Goal: Task Accomplishment & Management: Complete application form

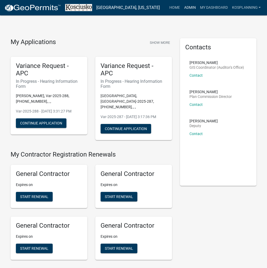
click at [188, 10] on link "Admin" at bounding box center [190, 8] width 16 height 10
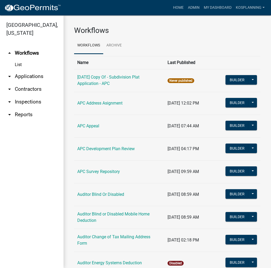
click at [32, 88] on link "arrow_drop_down Contractors" at bounding box center [32, 89] width 64 height 13
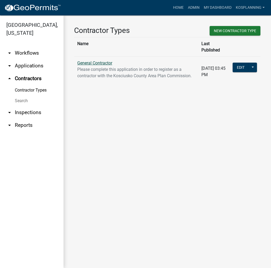
click at [101, 60] on link "General Contractor" at bounding box center [94, 62] width 35 height 5
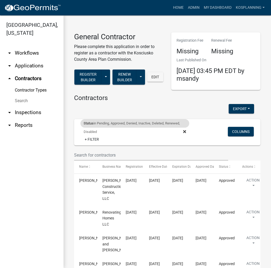
click at [183, 130] on icon at bounding box center [184, 131] width 3 height 3
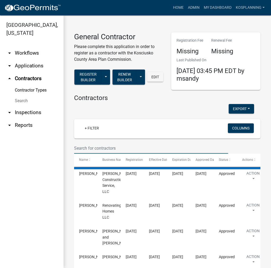
click at [104, 143] on input "text" at bounding box center [151, 148] width 154 height 11
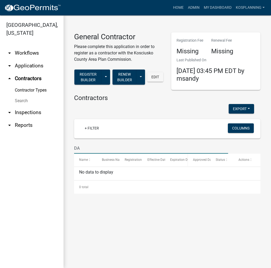
type input "D"
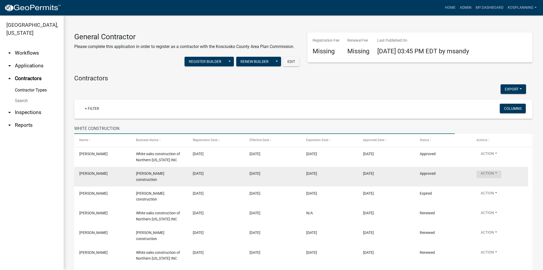
type input "WHITE CONSTRUCTION"
click at [267, 175] on button "Action" at bounding box center [488, 174] width 25 height 8
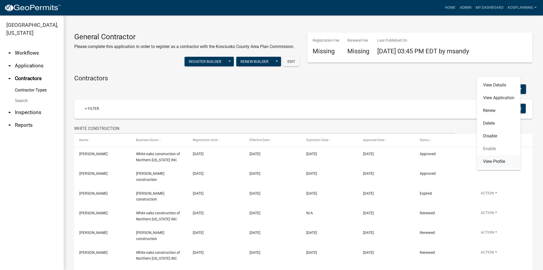
click at [267, 161] on link "View Profile" at bounding box center [498, 161] width 44 height 13
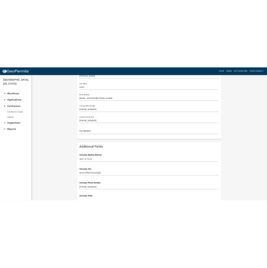
scroll to position [159, 0]
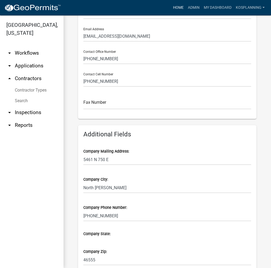
click at [181, 9] on link "Home" at bounding box center [178, 8] width 15 height 10
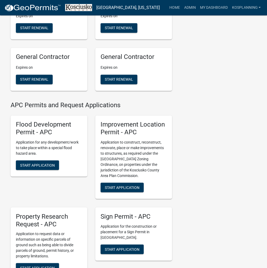
scroll to position [609, 0]
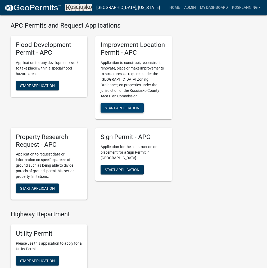
click at [126, 103] on button "Start Application" at bounding box center [122, 108] width 43 height 10
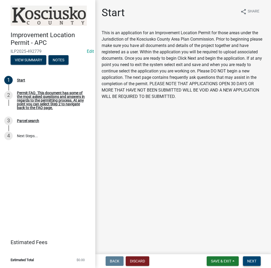
click at [253, 260] on span "Next" at bounding box center [251, 261] width 9 height 4
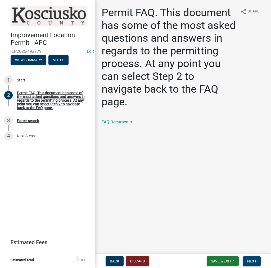
click at [249, 257] on button "Next" at bounding box center [252, 261] width 18 height 10
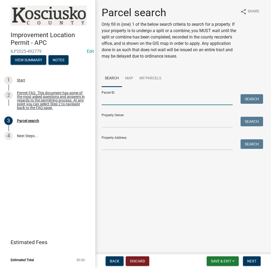
click at [121, 99] on input "Parcel ID:" at bounding box center [167, 99] width 131 height 11
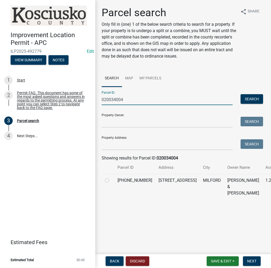
type input "020034004"
click at [111, 177] on label at bounding box center [111, 177] width 0 height 0
click at [111, 180] on input "radio" at bounding box center [112, 178] width 3 height 3
radio input "true"
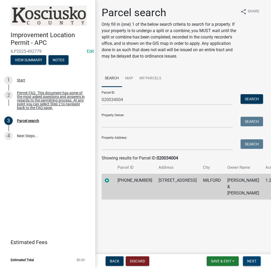
click at [259, 262] on button "Next" at bounding box center [252, 261] width 18 height 10
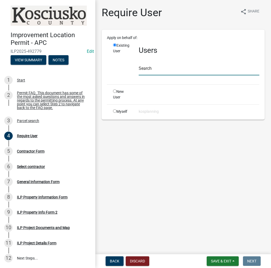
click at [147, 68] on input "text" at bounding box center [199, 69] width 121 height 11
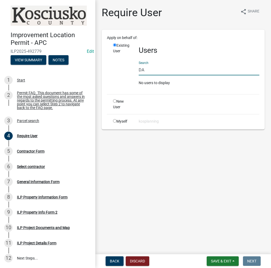
type input "D"
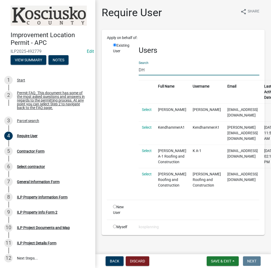
type input "D"
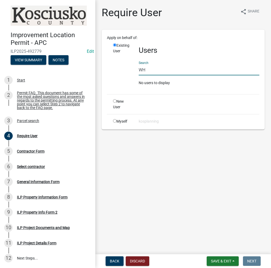
type input "W"
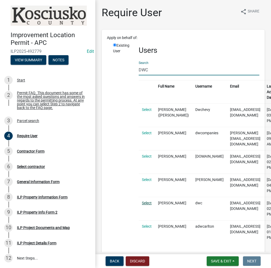
type input "DWC"
click at [149, 201] on link "Select" at bounding box center [147, 203] width 10 height 4
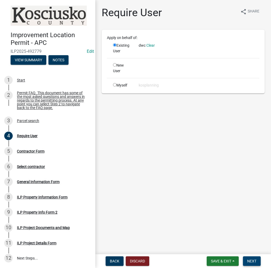
click at [253, 260] on span "Next" at bounding box center [251, 261] width 9 height 4
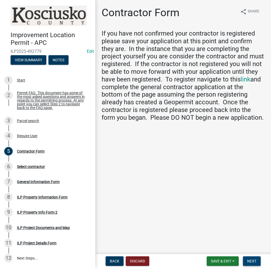
click at [248, 261] on span "Next" at bounding box center [251, 261] width 9 height 4
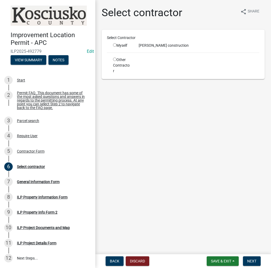
click at [114, 45] on input "radio" at bounding box center [114, 44] width 3 height 3
radio input "true"
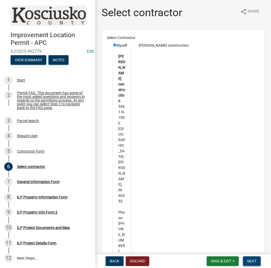
click at [250, 261] on span "Next" at bounding box center [251, 261] width 9 height 4
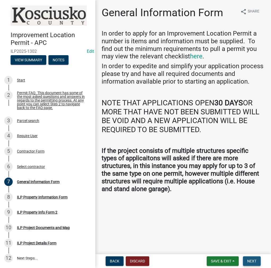
click at [252, 259] on span "Next" at bounding box center [251, 261] width 9 height 4
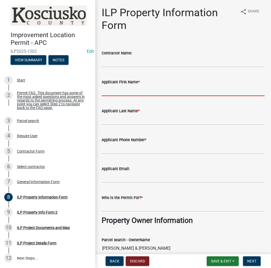
click at [114, 88] on input "Applicant First Name *" at bounding box center [183, 90] width 163 height 11
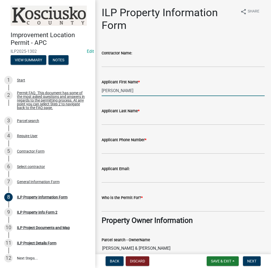
type input "[PERSON_NAME]"
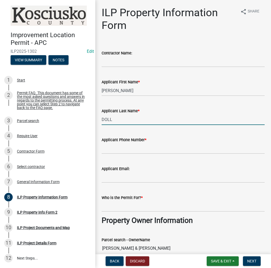
type input "DOLL"
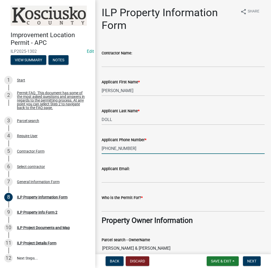
type input "[PHONE_NUMBER]"
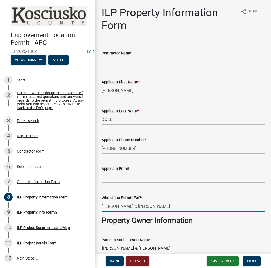
type input "[PERSON_NAME] & [PERSON_NAME]"
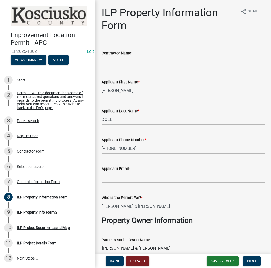
click at [128, 63] on input "Contractor Name:" at bounding box center [183, 61] width 163 height 11
type input "S"
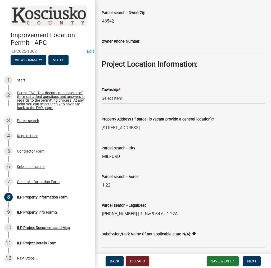
scroll to position [371, 0]
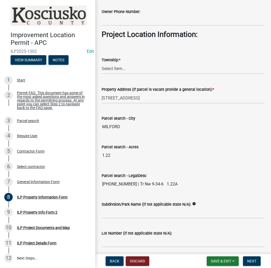
type input "[PERSON_NAME] CONSTRUCTION"
click at [119, 67] on select "Select Item... [PERSON_NAME] - Elkhart Co Clay Etna [GEOGRAPHIC_DATA][PERSON_NA…" at bounding box center [183, 68] width 163 height 11
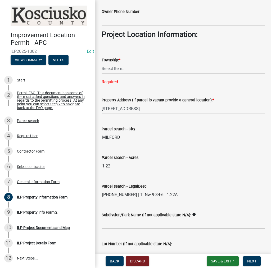
click at [113, 70] on select "Select Item... [PERSON_NAME] - Elkhart Co Clay Etna [GEOGRAPHIC_DATA][PERSON_NA…" at bounding box center [183, 68] width 163 height 11
click at [102, 63] on select "Select Item... [PERSON_NAME] - Elkhart Co Clay Etna [GEOGRAPHIC_DATA][PERSON_NA…" at bounding box center [183, 68] width 163 height 11
select select "43c67e15-aa71-4662-a612-5084d59379d6"
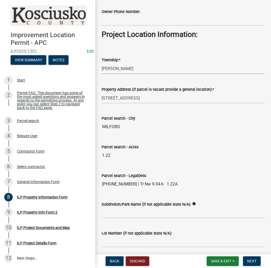
scroll to position [390, 0]
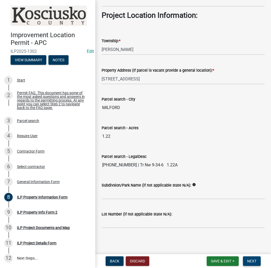
click at [259, 264] on button "Next" at bounding box center [252, 261] width 18 height 10
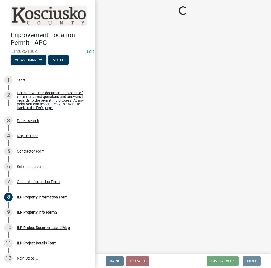
scroll to position [0, 0]
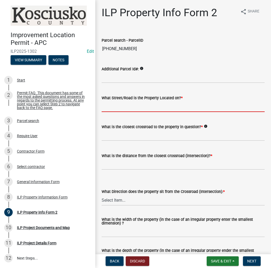
click at [113, 105] on input "What Street/Road is the Property Located on? *" at bounding box center [183, 106] width 163 height 11
type input "OLD SR 15"
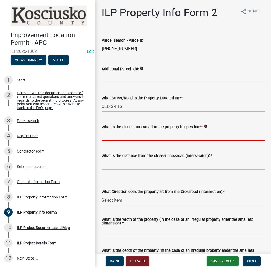
click at [121, 133] on input "What is the closest crossroad to the property in question? *" at bounding box center [183, 135] width 163 height 11
type input "SYRACUSE ST"
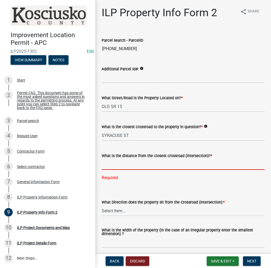
click at [116, 162] on input "text" at bounding box center [183, 164] width 163 height 11
type input "1550"
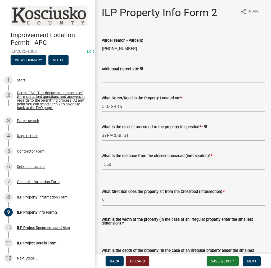
select select "0609af41-fe40-4fa2-880d-6f54f567ae8e"
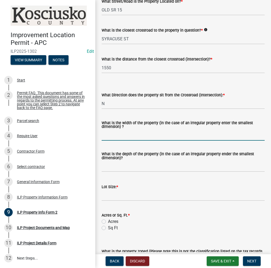
scroll to position [106, 0]
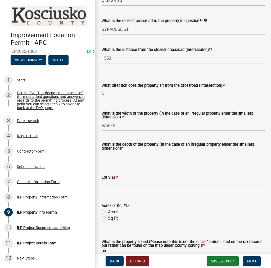
type input "VARIES"
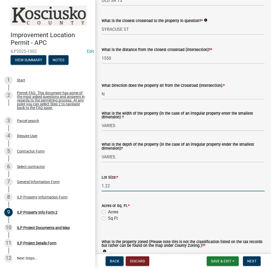
type input "1.22"
click at [108, 212] on label "Acres" at bounding box center [113, 212] width 10 height 6
click at [108, 212] on input "Acres" at bounding box center [109, 210] width 3 height 3
radio input "true"
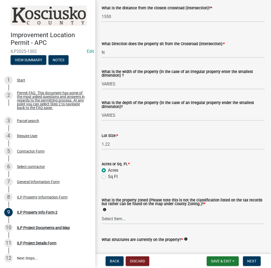
scroll to position [185, 0]
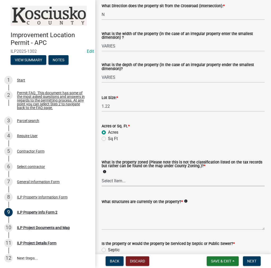
click at [123, 178] on select "Select Item... Agricultural Agricultural 2 Commercial Environmental Industrial …" at bounding box center [183, 180] width 163 height 11
click at [102, 175] on select "Select Item... Agricultural Agricultural 2 Commercial Environmental Industrial …" at bounding box center [183, 180] width 163 height 11
select select "ea119d11-e52e-4559-b746-af06211fe819"
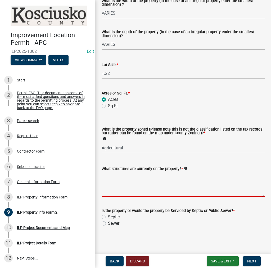
click at [120, 185] on textarea "What structures are currently on the property? *" at bounding box center [183, 184] width 163 height 25
type textarea "RESIDENCE"
click at [108, 223] on label "Sewer" at bounding box center [113, 223] width 11 height 6
click at [108, 223] on input "Sewer" at bounding box center [109, 221] width 3 height 3
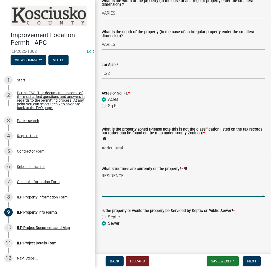
radio input "true"
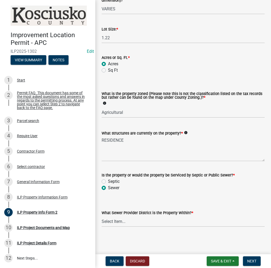
scroll to position [254, 0]
click at [120, 219] on select "Select Item... City of [GEOGRAPHIC_DATA] City of [GEOGRAPHIC_DATA] Regional [GE…" at bounding box center [183, 220] width 163 height 11
click at [102, 215] on select "Select Item... City of [GEOGRAPHIC_DATA] City of [GEOGRAPHIC_DATA] Regional [GE…" at bounding box center [183, 220] width 163 height 11
select select "c76b2f03-c6fc-4910-b24a-8c939ef6ba78"
click at [254, 262] on span "Next" at bounding box center [251, 261] width 9 height 4
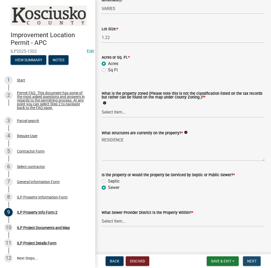
scroll to position [0, 0]
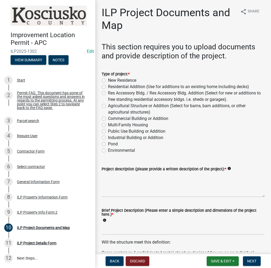
click at [108, 86] on label "Residential Addition (Use for additions to an existing home including decks)" at bounding box center [178, 86] width 141 height 6
click at [108, 86] on input "Residential Addition (Use for additions to an existing home including decks)" at bounding box center [109, 84] width 3 height 3
radio input "true"
click at [118, 177] on textarea "Project description (please provide a written description of the project): *" at bounding box center [183, 184] width 163 height 25
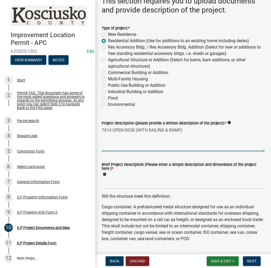
scroll to position [79, 0]
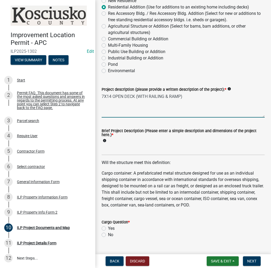
type textarea "7X14 OPEN DECK (WITH RAILING & RAMP)"
click at [113, 147] on input "Brief Project Description (Please enter a simple description and dimensions of …" at bounding box center [183, 149] width 163 height 11
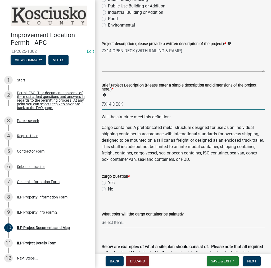
scroll to position [159, 0]
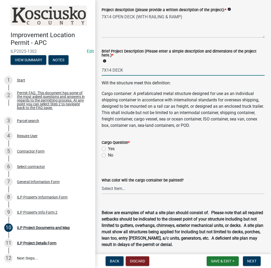
type input "7X14 DECK"
click at [108, 155] on label "No" at bounding box center [110, 155] width 5 height 6
click at [108, 155] on input "No" at bounding box center [109, 153] width 3 height 3
radio input "true"
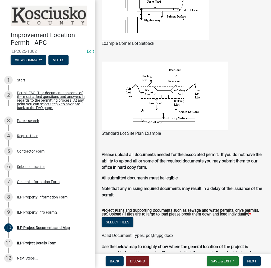
scroll to position [468, 0]
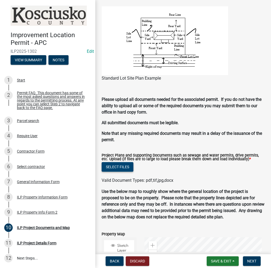
click at [126, 167] on button "Select files" at bounding box center [118, 167] width 32 height 10
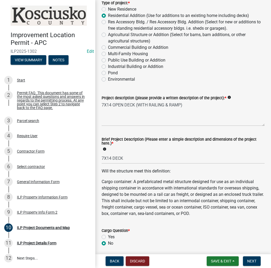
scroll to position [70, 0]
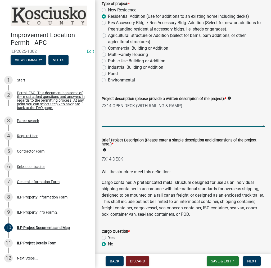
click at [103, 107] on textarea "7X14 OPEN DECK (WITH RAILING & RAMP)" at bounding box center [183, 114] width 163 height 25
type textarea "10.5X14 OPEN DECK (WITH RAILING & RAMP)"
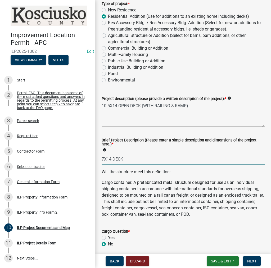
click at [104, 159] on input "7X14 DECK" at bounding box center [183, 158] width 163 height 11
type input "10.5X14 DECK"
click at [119, 103] on textarea "10.5X14 OPEN DECK (WITH RAILING & RAMP)" at bounding box center [183, 114] width 163 height 25
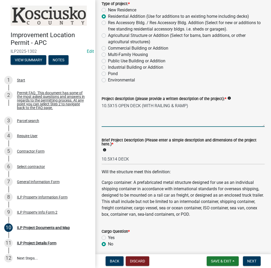
type textarea "10.5X15 OPEN DECK (WITH RAILING & RAMP)"
click at [118, 159] on input "10.5X14 DECK" at bounding box center [183, 158] width 163 height 11
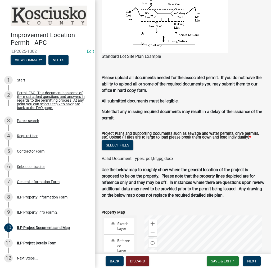
scroll to position [494, 0]
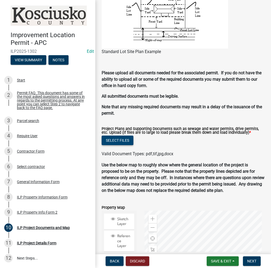
type input "10.5X15 DECK"
click at [127, 141] on button "Select files" at bounding box center [118, 140] width 32 height 10
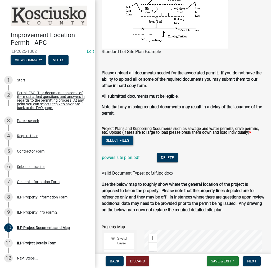
click at [125, 143] on button "Select files" at bounding box center [118, 140] width 32 height 10
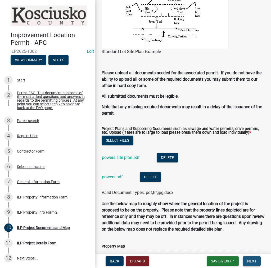
click at [251, 260] on span "Next" at bounding box center [251, 261] width 9 height 4
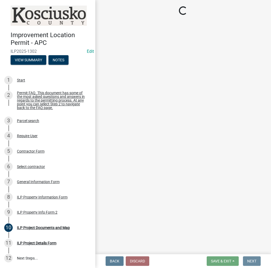
scroll to position [0, 0]
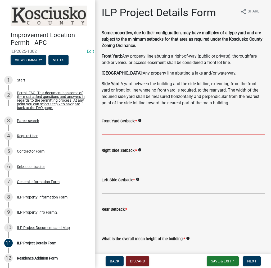
click at [128, 130] on input "text" at bounding box center [183, 129] width 163 height 11
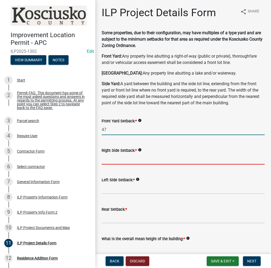
type input "47.0"
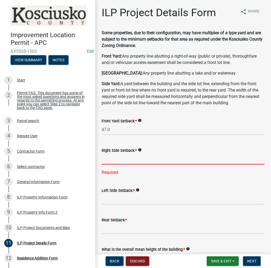
drag, startPoint x: 112, startPoint y: 159, endPoint x: 219, endPoint y: 179, distance: 108.9
click at [112, 159] on input "text" at bounding box center [183, 158] width 163 height 11
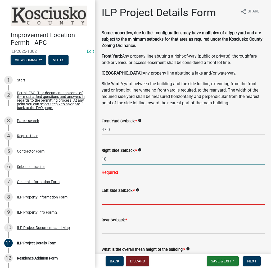
type input "10.0"
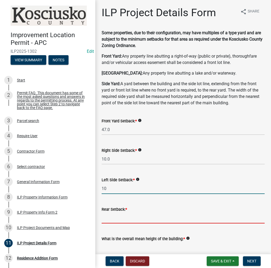
type input "10.0"
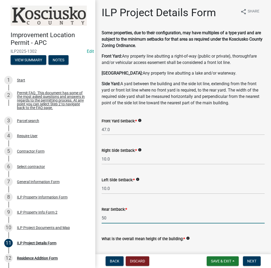
type input "50.0"
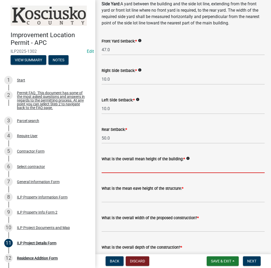
scroll to position [80, 0]
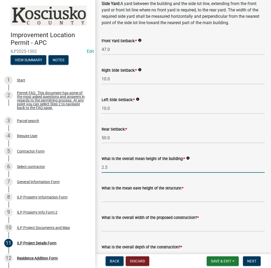
type input "2.5"
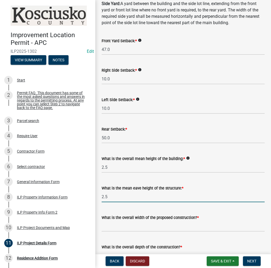
type input "2.5"
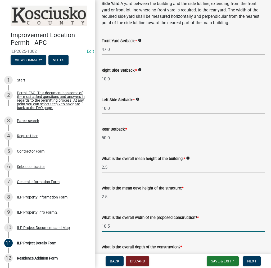
type input "10.50"
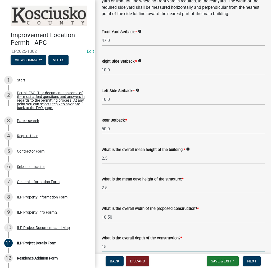
type input "15.00"
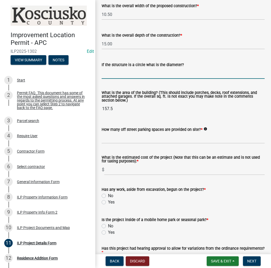
scroll to position [292, 0]
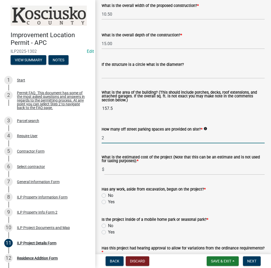
type input "2"
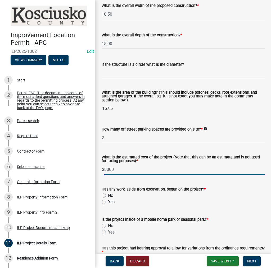
type input "8000"
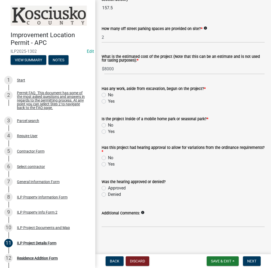
click at [106, 95] on div "No" at bounding box center [183, 95] width 163 height 6
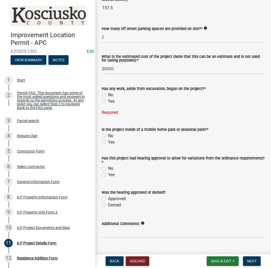
click at [108, 95] on label "No" at bounding box center [110, 95] width 5 height 6
click at [108, 95] on input "No" at bounding box center [109, 93] width 3 height 3
radio input "true"
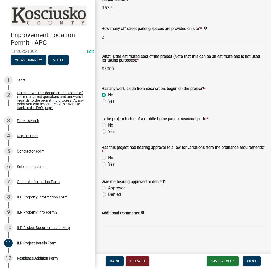
click at [108, 124] on label "No" at bounding box center [110, 125] width 5 height 6
click at [108, 124] on input "No" at bounding box center [109, 123] width 3 height 3
radio input "true"
click at [108, 158] on label "No" at bounding box center [110, 157] width 5 height 6
click at [108, 158] on input "No" at bounding box center [109, 155] width 3 height 3
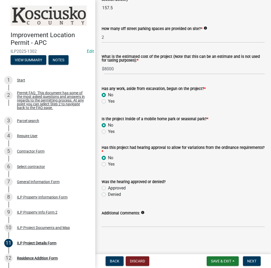
radio input "true"
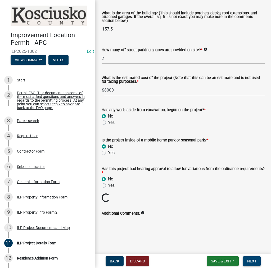
scroll to position [362, 0]
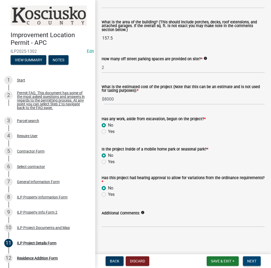
click at [254, 261] on span "Next" at bounding box center [251, 261] width 9 height 4
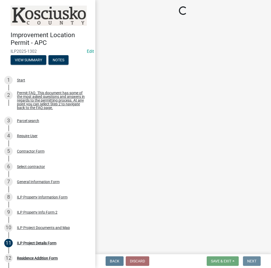
scroll to position [0, 0]
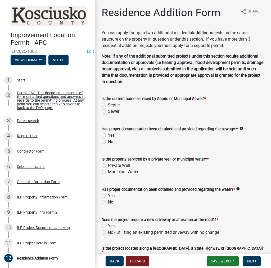
click at [108, 111] on label "Sewer" at bounding box center [113, 111] width 11 height 6
click at [108, 111] on input "Sewer" at bounding box center [109, 109] width 3 height 3
radio input "true"
click at [100, 135] on div "Has proper documentation been obtained and provided regarding the sewage? * inf…" at bounding box center [183, 131] width 171 height 25
click at [108, 135] on label "Yes" at bounding box center [111, 135] width 7 height 6
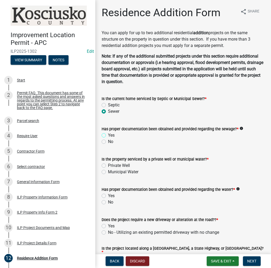
click at [108, 135] on input "Yes" at bounding box center [109, 133] width 3 height 3
radio input "true"
click at [108, 172] on label "Municipal Water" at bounding box center [123, 171] width 30 height 6
click at [108, 172] on input "Municipal Water" at bounding box center [109, 169] width 3 height 3
radio input "true"
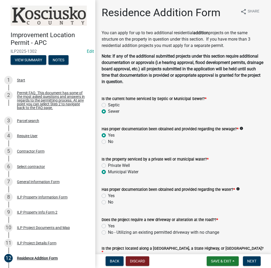
click at [108, 194] on label "Yes" at bounding box center [111, 195] width 7 height 6
click at [108, 194] on input "Yes" at bounding box center [109, 193] width 3 height 3
radio input "true"
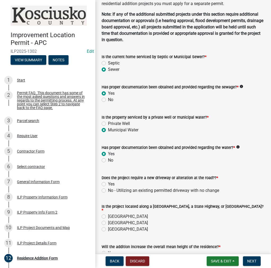
scroll to position [79, 0]
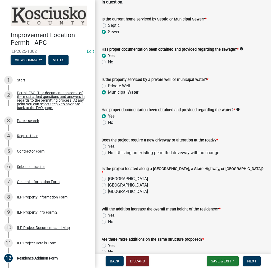
click at [108, 152] on label "No - Utilizing an existing permitted driveway with no change" at bounding box center [163, 152] width 111 height 6
click at [108, 152] on input "No - Utilizing an existing permitted driveway with no change" at bounding box center [109, 150] width 3 height 3
radio input "true"
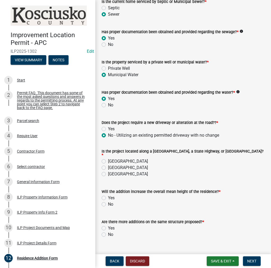
scroll to position [106, 0]
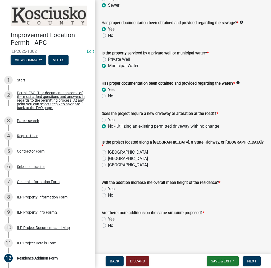
click at [108, 149] on label "[GEOGRAPHIC_DATA]" at bounding box center [128, 152] width 40 height 6
click at [108, 149] on input "[GEOGRAPHIC_DATA]" at bounding box center [109, 150] width 3 height 3
radio input "true"
click at [108, 194] on label "No" at bounding box center [110, 195] width 5 height 6
click at [108, 194] on input "No" at bounding box center [109, 193] width 3 height 3
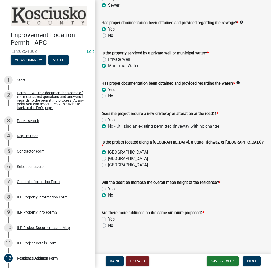
radio input "true"
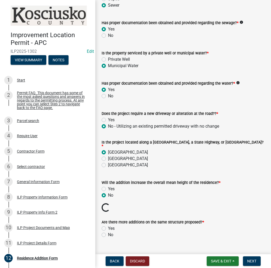
click at [108, 231] on label "No" at bounding box center [110, 234] width 5 height 6
click at [108, 231] on input "No" at bounding box center [109, 232] width 3 height 3
radio input "true"
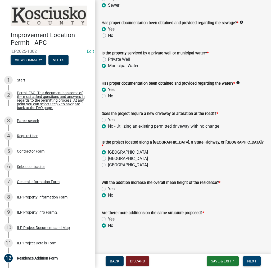
click at [253, 259] on span "Next" at bounding box center [251, 261] width 9 height 4
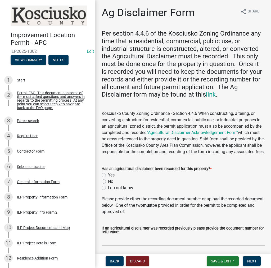
click at [106, 178] on div "Yes" at bounding box center [183, 175] width 163 height 6
drag, startPoint x: 105, startPoint y: 180, endPoint x: 115, endPoint y: 187, distance: 12.1
click at [108, 178] on label "Yes" at bounding box center [111, 175] width 7 height 6
click at [108, 175] on input "Yes" at bounding box center [109, 173] width 3 height 3
radio input "true"
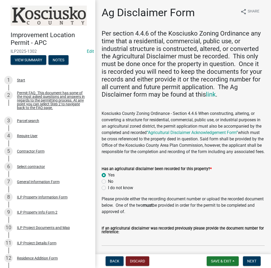
scroll to position [84, 0]
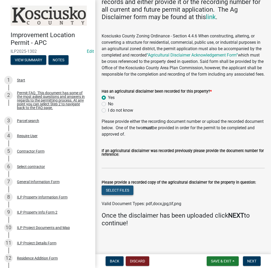
click at [120, 190] on button "Select files" at bounding box center [118, 190] width 32 height 10
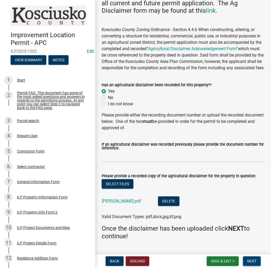
click at [248, 263] on span "Next" at bounding box center [251, 261] width 9 height 4
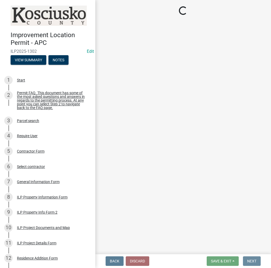
scroll to position [0, 0]
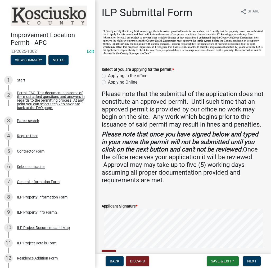
click at [108, 75] on label "Applying in the office" at bounding box center [127, 76] width 39 height 6
click at [108, 75] on input "Applying in the office" at bounding box center [109, 74] width 3 height 3
radio input "true"
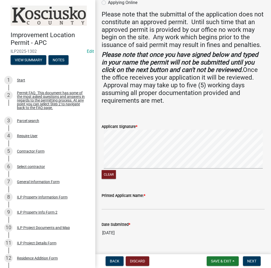
scroll to position [97, 0]
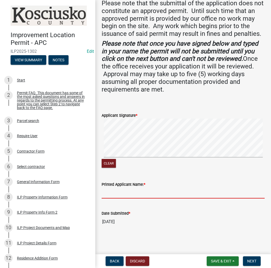
click at [119, 188] on input "Printed Applicant Name: *" at bounding box center [183, 192] width 163 height 11
type input "[PERSON_NAME]"
click at [250, 261] on span "Next" at bounding box center [251, 261] width 9 height 4
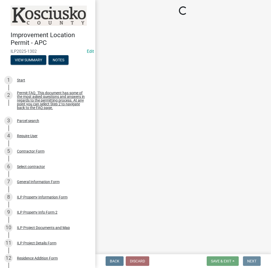
scroll to position [0, 0]
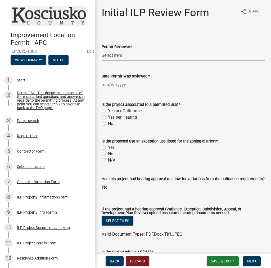
drag, startPoint x: 116, startPoint y: 53, endPoint x: 117, endPoint y: 60, distance: 6.4
click at [116, 53] on select "Select Item... MMS LT AT CS [PERSON_NAME]" at bounding box center [183, 55] width 163 height 11
click at [102, 50] on select "Select Item... MMS LT AT CS [PERSON_NAME]" at bounding box center [183, 55] width 163 height 11
select select "c872cdc8-ca01-49f1-a213-e4b05fa58cd2"
click at [120, 84] on div at bounding box center [126, 84] width 48 height 11
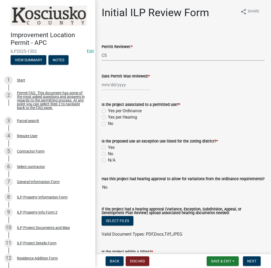
select select "10"
select select "2025"
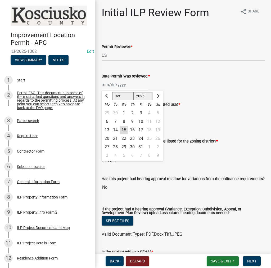
click at [125, 129] on div "15" at bounding box center [124, 130] width 8 height 8
type input "[DATE]"
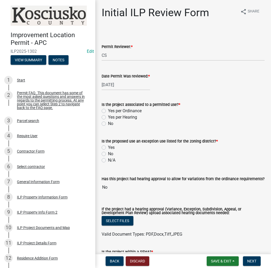
click at [108, 110] on label "Yes per Ordinance" at bounding box center [125, 111] width 34 height 6
click at [108, 110] on input "Yes per Ordinance" at bounding box center [109, 109] width 3 height 3
radio input "true"
click at [108, 154] on label "No" at bounding box center [110, 153] width 5 height 6
click at [108, 154] on input "No" at bounding box center [109, 151] width 3 height 3
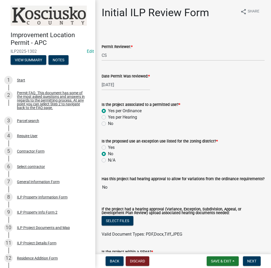
radio input "true"
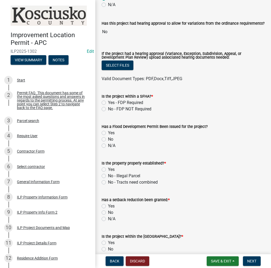
scroll to position [185, 0]
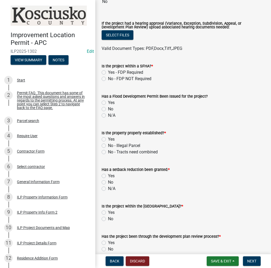
click at [108, 78] on label "No - FDP NOT Required" at bounding box center [129, 79] width 43 height 6
click at [108, 78] on input "No - FDP NOT Required" at bounding box center [109, 77] width 3 height 3
radio input "true"
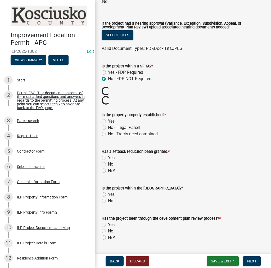
click at [108, 120] on label "Yes" at bounding box center [111, 121] width 7 height 6
click at [108, 120] on input "Yes" at bounding box center [109, 119] width 3 height 3
radio input "true"
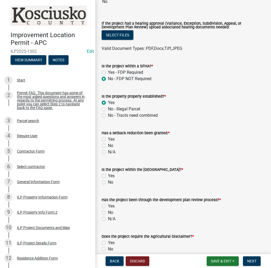
click at [108, 145] on label "No" at bounding box center [110, 145] width 5 height 6
click at [108, 145] on input "No" at bounding box center [109, 143] width 3 height 3
radio input "true"
click at [108, 181] on label "No" at bounding box center [110, 182] width 5 height 6
click at [108, 181] on input "No" at bounding box center [109, 180] width 3 height 3
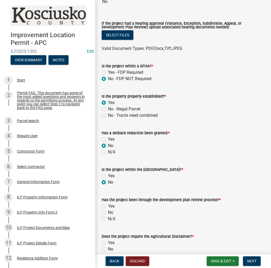
radio input "true"
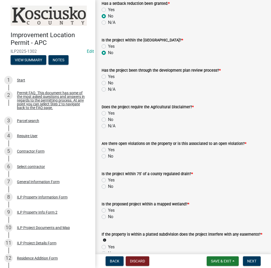
scroll to position [318, 0]
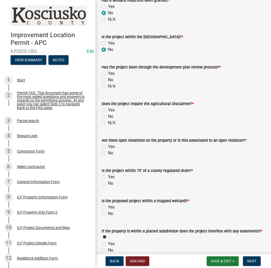
click at [108, 80] on label "No" at bounding box center [110, 80] width 5 height 6
click at [108, 80] on input "No" at bounding box center [109, 78] width 3 height 3
radio input "true"
click at [108, 109] on label "Yes" at bounding box center [111, 110] width 7 height 6
click at [108, 109] on input "Yes" at bounding box center [109, 108] width 3 height 3
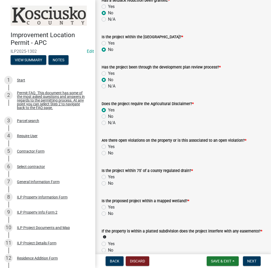
radio input "true"
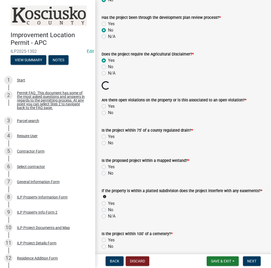
scroll to position [371, 0]
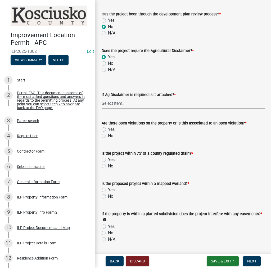
drag, startPoint x: 110, startPoint y: 105, endPoint x: 112, endPoint y: 108, distance: 3.9
click at [110, 105] on select "Select Item... Yes No" at bounding box center [183, 103] width 163 height 11
click at [102, 98] on select "Select Item... Yes No" at bounding box center [183, 103] width 163 height 11
select select "c0fa77dd-9ee0-4144-9979-eb2eebb8c086"
click at [108, 136] on label "No" at bounding box center [110, 135] width 5 height 6
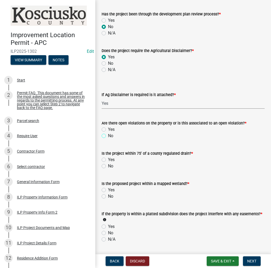
click at [108, 136] on input "No" at bounding box center [109, 133] width 3 height 3
radio input "true"
click at [108, 165] on label "No" at bounding box center [110, 166] width 5 height 6
click at [108, 165] on input "No" at bounding box center [109, 164] width 3 height 3
radio input "true"
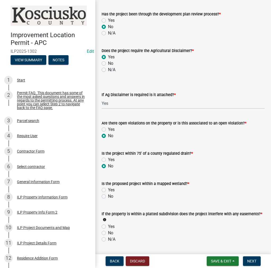
drag, startPoint x: 103, startPoint y: 195, endPoint x: 121, endPoint y: 199, distance: 18.5
click at [108, 195] on label "No" at bounding box center [110, 196] width 5 height 6
click at [108, 195] on input "No" at bounding box center [109, 194] width 3 height 3
radio input "true"
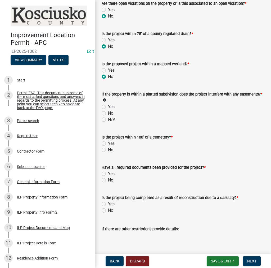
scroll to position [503, 0]
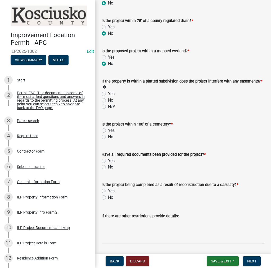
click at [108, 101] on label "No" at bounding box center [110, 100] width 5 height 6
click at [108, 100] on input "No" at bounding box center [109, 98] width 3 height 3
radio input "true"
click at [108, 136] on label "No" at bounding box center [110, 137] width 5 height 6
click at [108, 136] on input "No" at bounding box center [109, 135] width 3 height 3
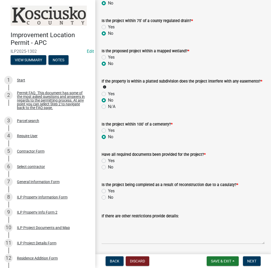
radio input "true"
click at [108, 160] on label "Yes" at bounding box center [111, 160] width 7 height 6
click at [108, 160] on input "Yes" at bounding box center [109, 158] width 3 height 3
radio input "true"
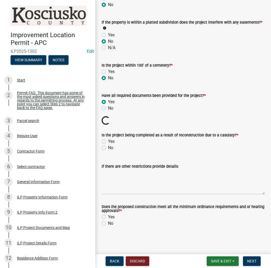
scroll to position [562, 0]
click at [108, 147] on label "No" at bounding box center [110, 148] width 5 height 6
click at [108, 147] on input "No" at bounding box center [109, 146] width 3 height 3
radio input "true"
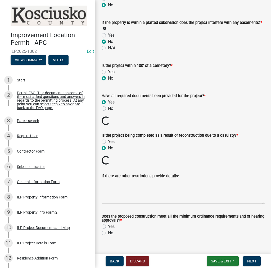
click at [108, 225] on label "Yes" at bounding box center [111, 226] width 7 height 6
click at [108, 225] on input "Yes" at bounding box center [109, 224] width 3 height 3
radio input "true"
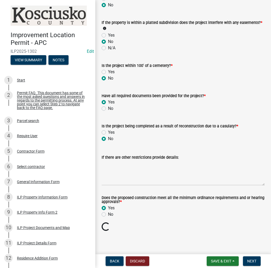
scroll to position [553, 0]
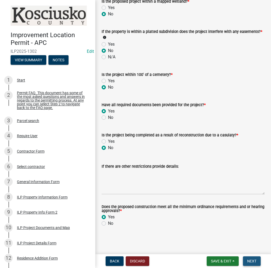
click at [254, 261] on span "Next" at bounding box center [251, 261] width 9 height 4
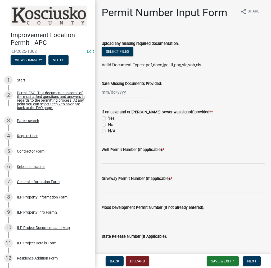
click at [108, 124] on label "No" at bounding box center [110, 124] width 5 height 6
click at [108, 124] on input "No" at bounding box center [109, 122] width 3 height 3
radio input "true"
click at [116, 158] on input "Well Permit Number (if applicable): *" at bounding box center [183, 158] width 163 height 11
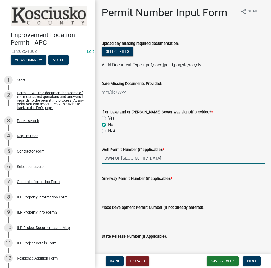
type input "TOWN OF [GEOGRAPHIC_DATA]"
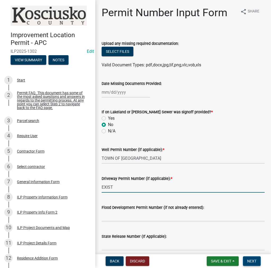
type input "EXIST"
click at [251, 257] on button "Next" at bounding box center [252, 261] width 18 height 10
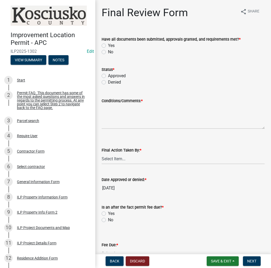
click at [108, 44] on label "Yes" at bounding box center [111, 45] width 7 height 6
click at [108, 44] on input "Yes" at bounding box center [109, 43] width 3 height 3
radio input "true"
click at [108, 74] on label "Approved" at bounding box center [117, 76] width 18 height 6
click at [108, 74] on input "Approved" at bounding box center [109, 74] width 3 height 3
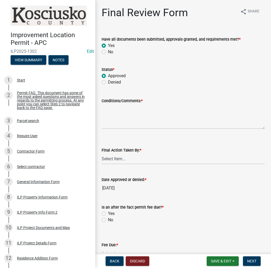
radio input "true"
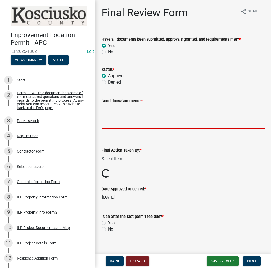
click at [111, 108] on textarea "Conditions/Comments: *" at bounding box center [183, 116] width 163 height 25
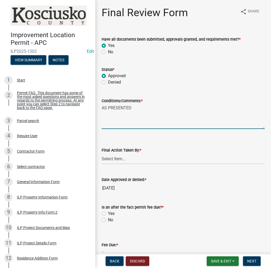
type textarea "AS PRESENTED"
click at [115, 158] on select "Select Item... MMS LT AT CS [PERSON_NAME]" at bounding box center [183, 158] width 163 height 11
click at [102, 153] on select "Select Item... MMS LT AT CS [PERSON_NAME]" at bounding box center [183, 158] width 163 height 11
select select "c872cdc8-ca01-49f1-a213-e4b05fa58cd2"
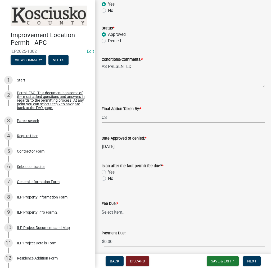
scroll to position [79, 0]
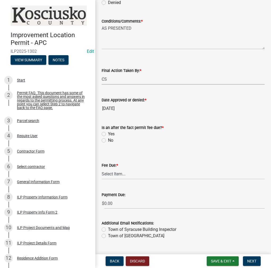
click at [108, 140] on label "No" at bounding box center [110, 140] width 5 height 6
click at [108, 140] on input "No" at bounding box center [109, 138] width 3 height 3
radio input "true"
click at [112, 170] on select "Select Item... N/A $10.00 $25.00 $125.00 $250 $500 $500 + $10.00 for every 10 s…" at bounding box center [183, 173] width 163 height 11
click at [102, 176] on select "Select Item... N/A $10.00 $25.00 $125.00 $250 $500 $500 + $10.00 for every 10 s…" at bounding box center [183, 173] width 163 height 11
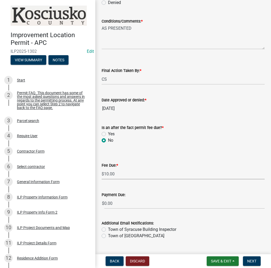
select select "6f482d1d-eb35-47e6-92b0-143404755581"
drag, startPoint x: 253, startPoint y: 261, endPoint x: 242, endPoint y: 247, distance: 17.9
click at [254, 262] on span "Next" at bounding box center [251, 261] width 9 height 4
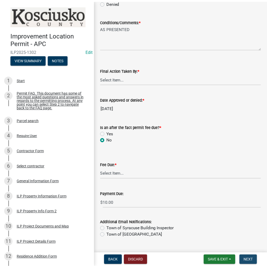
scroll to position [0, 0]
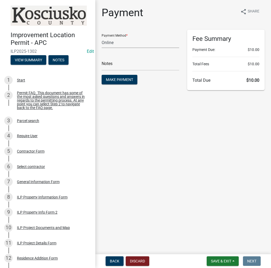
click at [115, 41] on select "Credit Card POS Check Cash Online" at bounding box center [141, 42] width 78 height 11
select select "2: 1"
click at [102, 37] on select "Credit Card POS Check Cash Online" at bounding box center [141, 42] width 78 height 11
click at [114, 64] on input "text" at bounding box center [141, 65] width 78 height 11
type input "ILP 2025-1302"
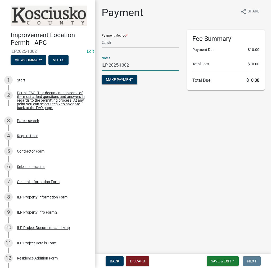
click at [102, 75] on button "Make Payment" at bounding box center [120, 80] width 36 height 10
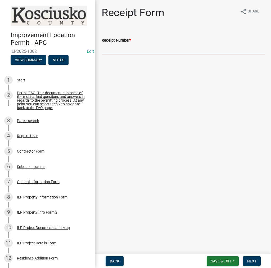
click at [129, 52] on input "Receipt Number *" at bounding box center [183, 48] width 163 height 11
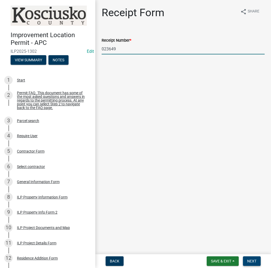
type input "023649"
click at [256, 260] on span "Next" at bounding box center [251, 261] width 9 height 4
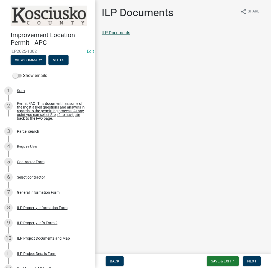
click at [130, 33] on link "ILP Documents" at bounding box center [116, 32] width 29 height 5
click at [251, 261] on span "Next" at bounding box center [251, 261] width 9 height 4
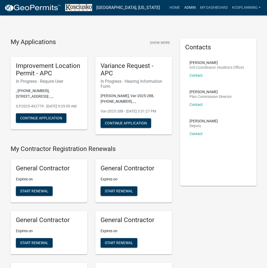
click at [190, 6] on link "Admin" at bounding box center [190, 8] width 16 height 10
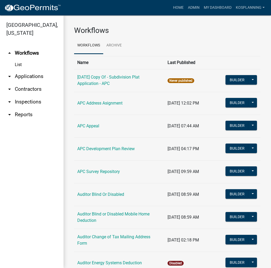
click at [32, 88] on link "arrow_drop_down Contractors" at bounding box center [32, 89] width 64 height 13
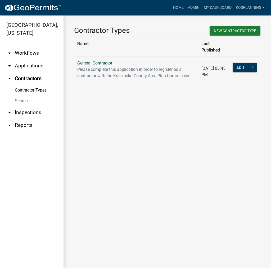
click at [98, 60] on link "General Contractor" at bounding box center [94, 62] width 35 height 5
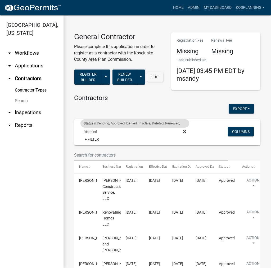
click at [181, 133] on fa-icon at bounding box center [183, 131] width 5 height 8
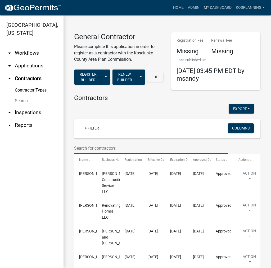
click at [79, 151] on input "text" at bounding box center [151, 148] width 154 height 11
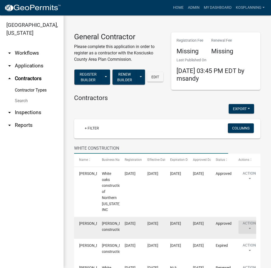
type input "WHITE CONSTRUCTION"
click at [248, 225] on button "Action" at bounding box center [250, 226] width 22 height 13
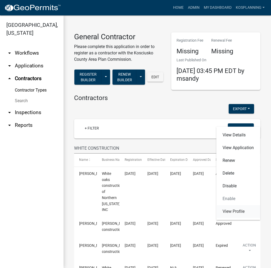
click at [248, 213] on link "View Profile" at bounding box center [238, 211] width 44 height 13
